Goal: Information Seeking & Learning: Find specific fact

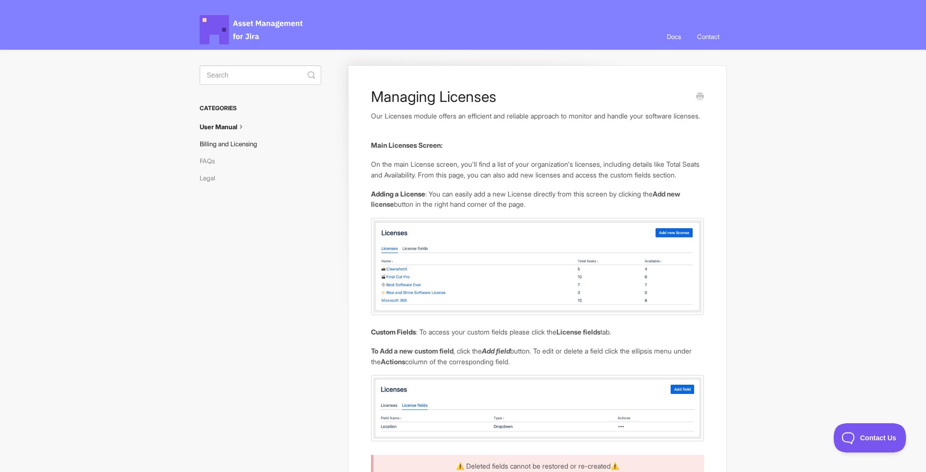
click at [240, 143] on link "Billing and Licensing" at bounding box center [232, 144] width 65 height 16
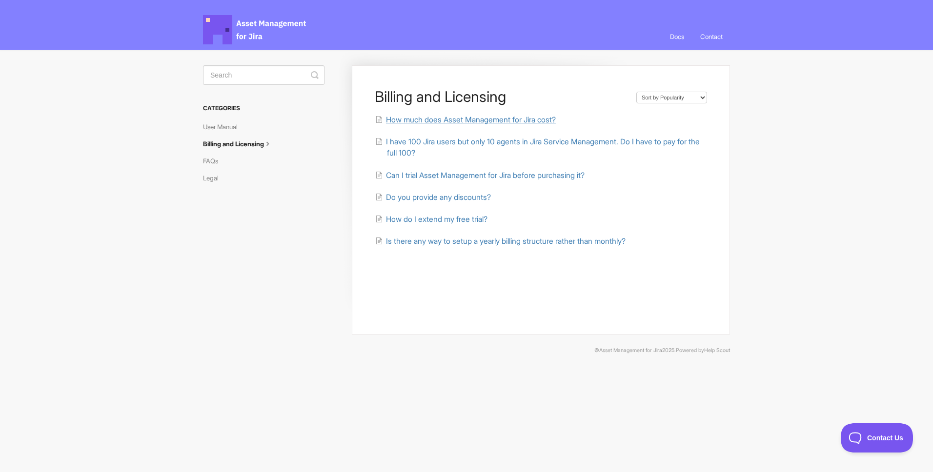
click at [472, 122] on span "How much does Asset Management for Jira cost?" at bounding box center [471, 119] width 170 height 9
